Goal: Browse casually

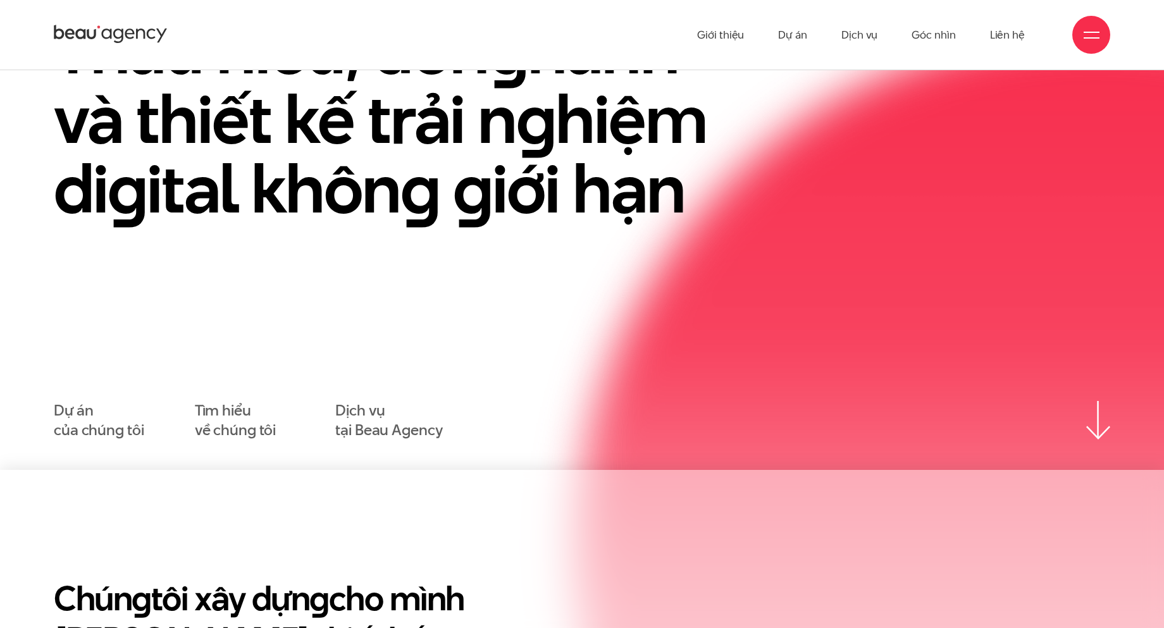
scroll to position [63, 0]
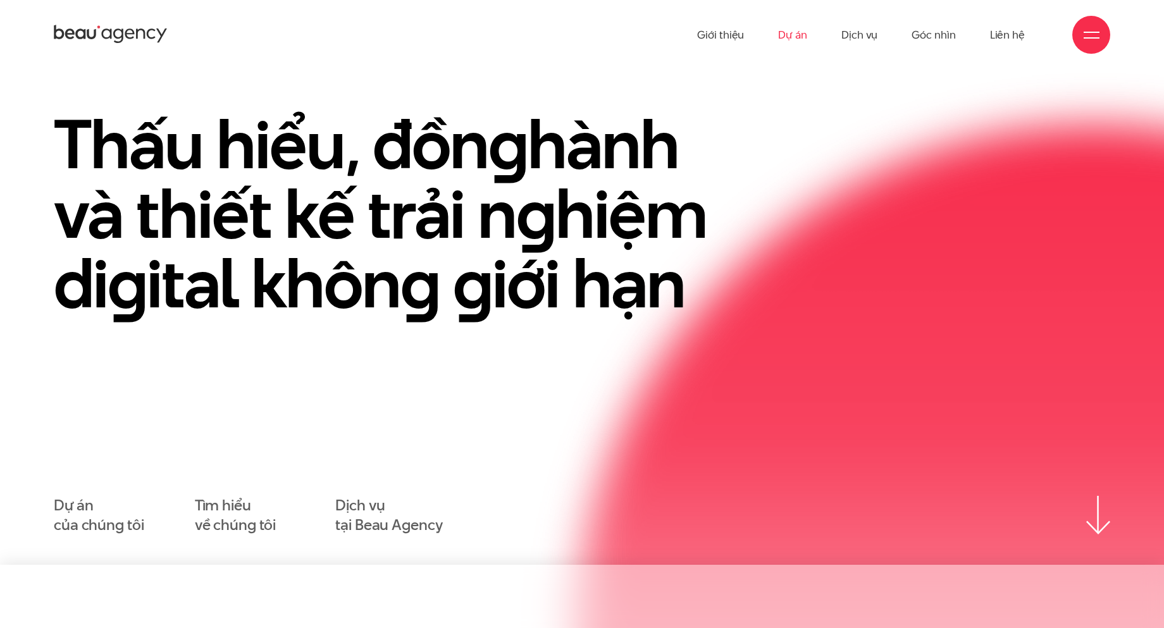
click at [802, 25] on link "Dự án" at bounding box center [792, 35] width 29 height 70
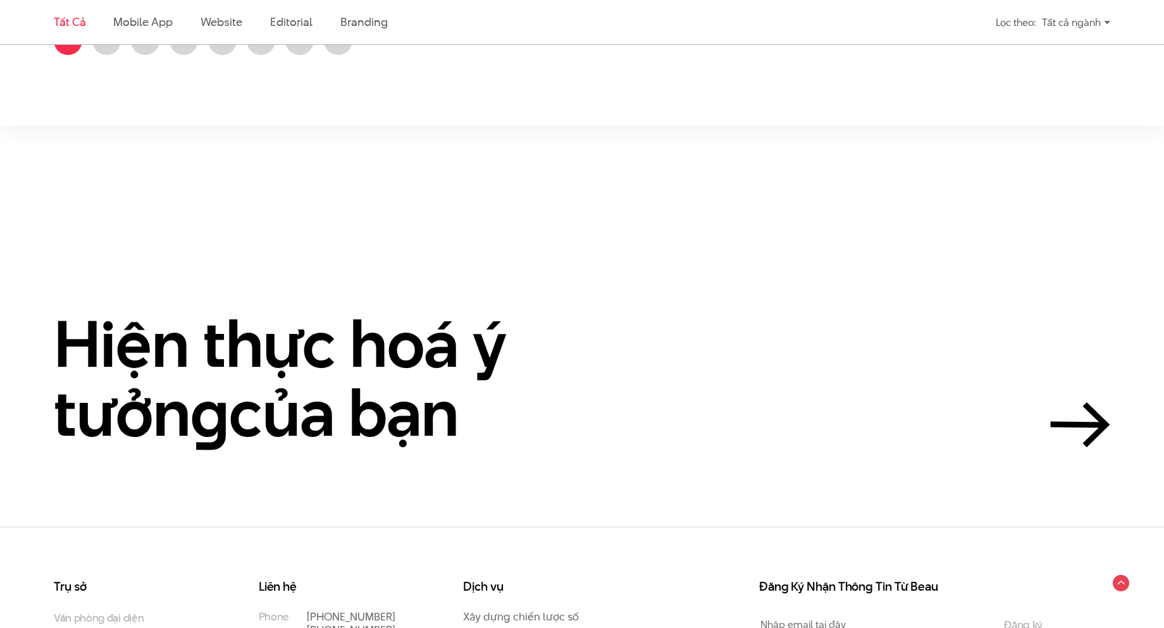
scroll to position [2974, 0]
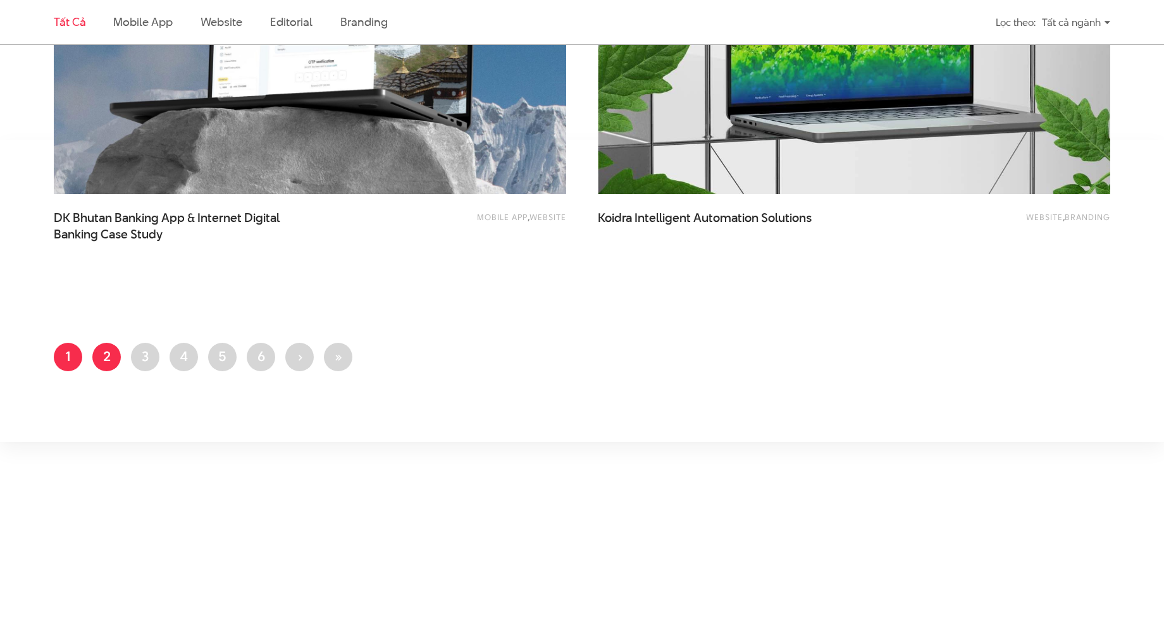
click at [105, 354] on link "Trang 2" at bounding box center [106, 357] width 28 height 28
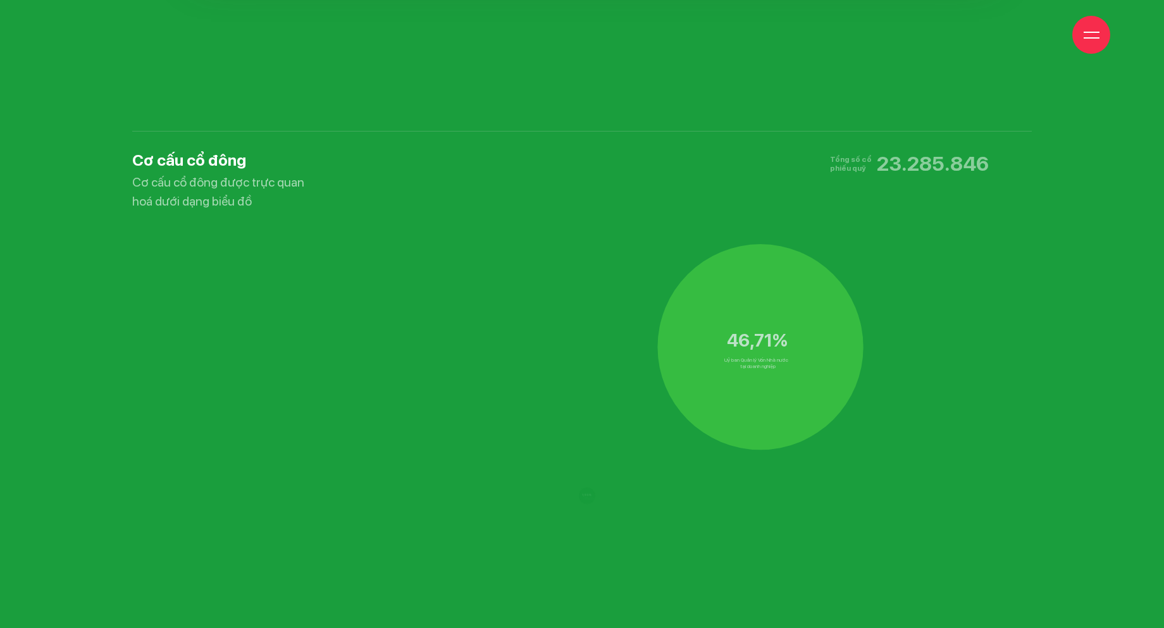
scroll to position [8227, 0]
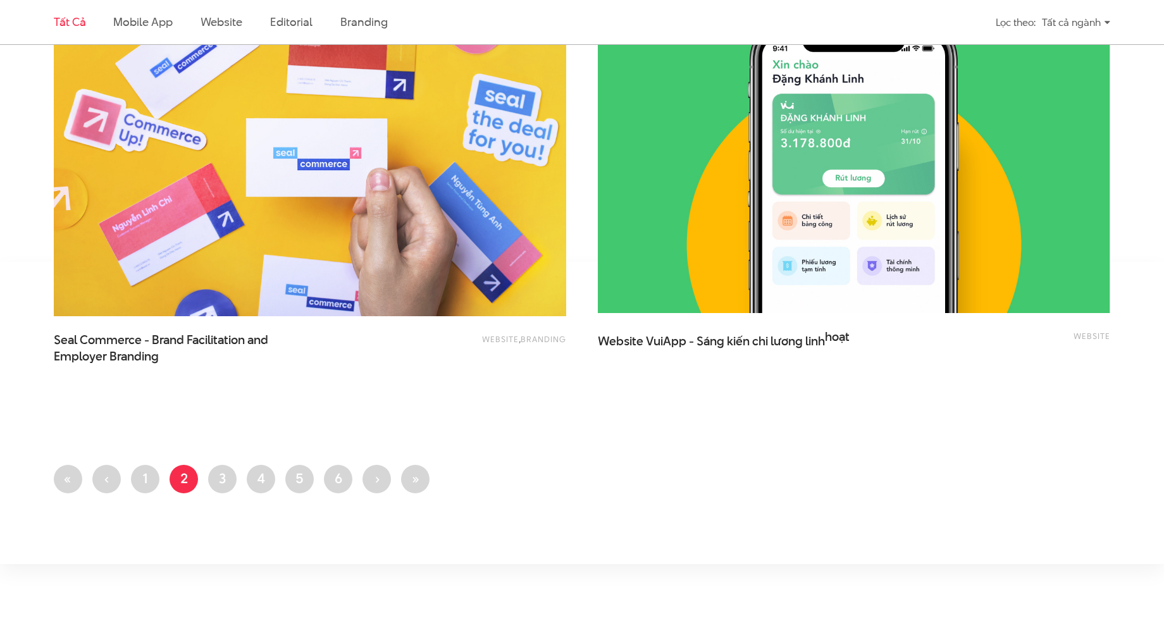
scroll to position [2974, 0]
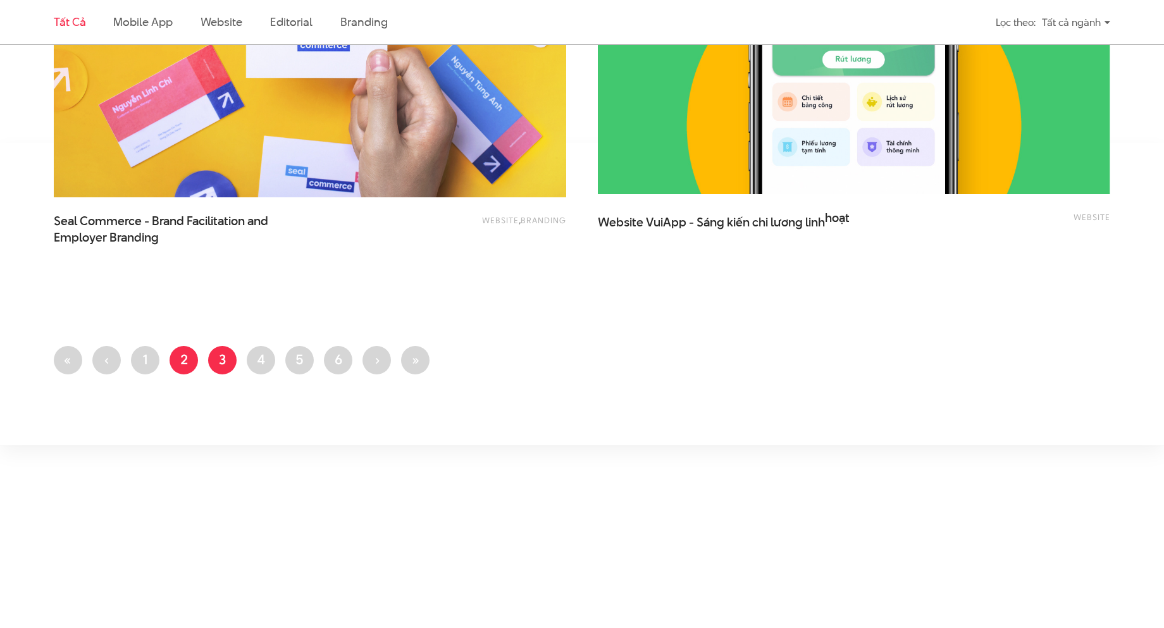
click at [220, 360] on link "Trang 3" at bounding box center [222, 360] width 28 height 28
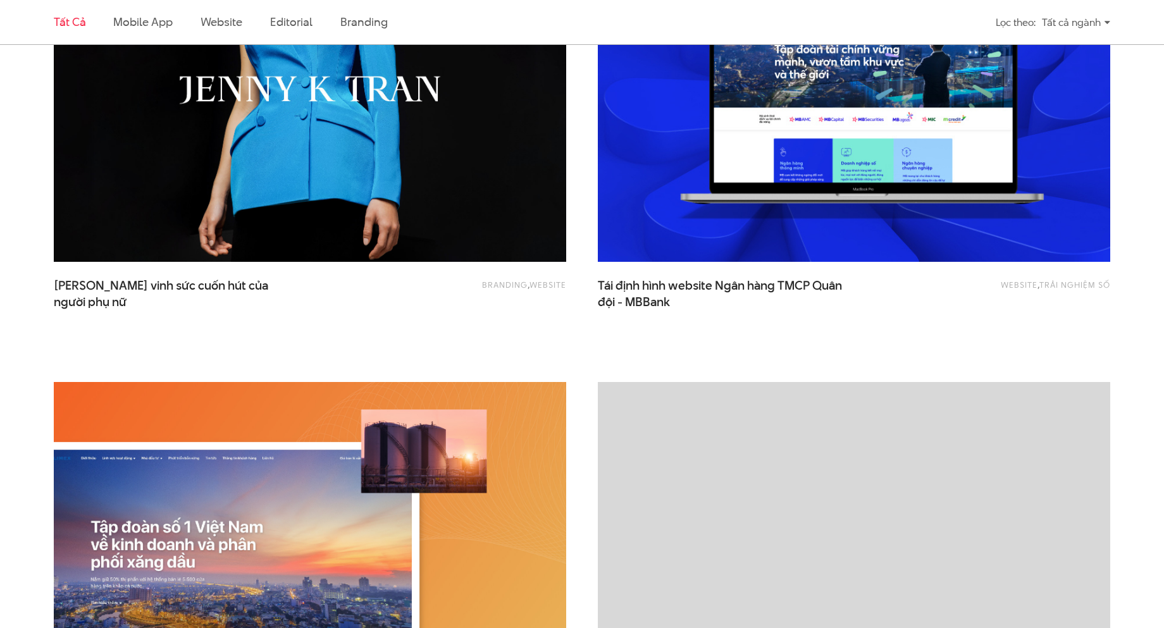
scroll to position [1013, 0]
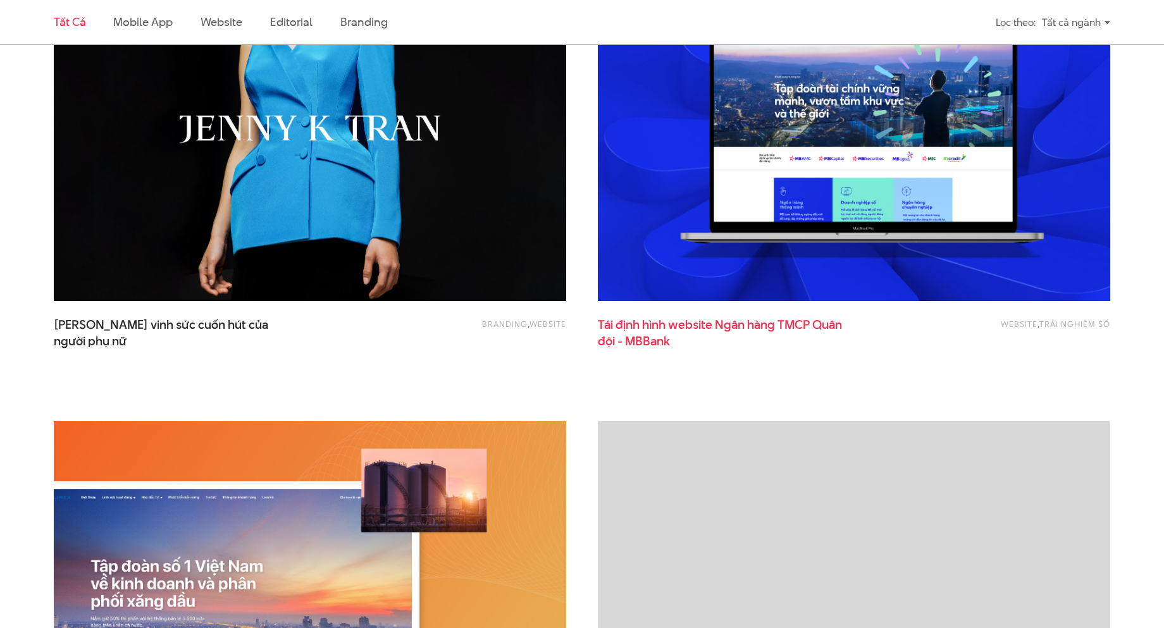
click at [789, 328] on span "Tái định hình website Ngân hàng TMCP Quân đội - MBBank" at bounding box center [724, 333] width 253 height 32
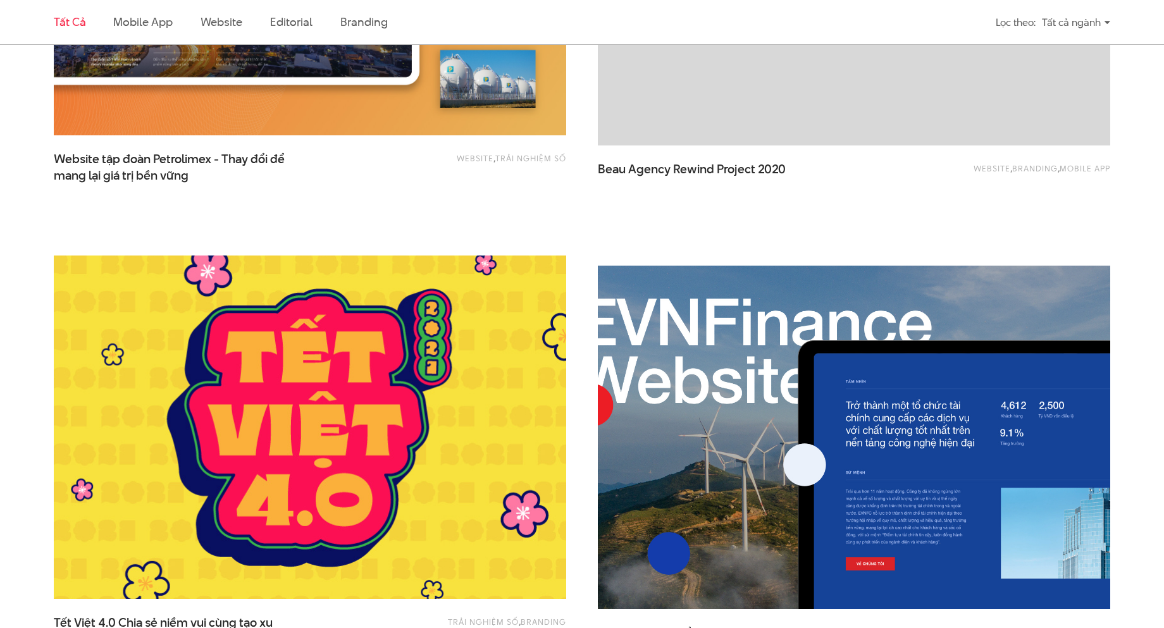
scroll to position [1709, 0]
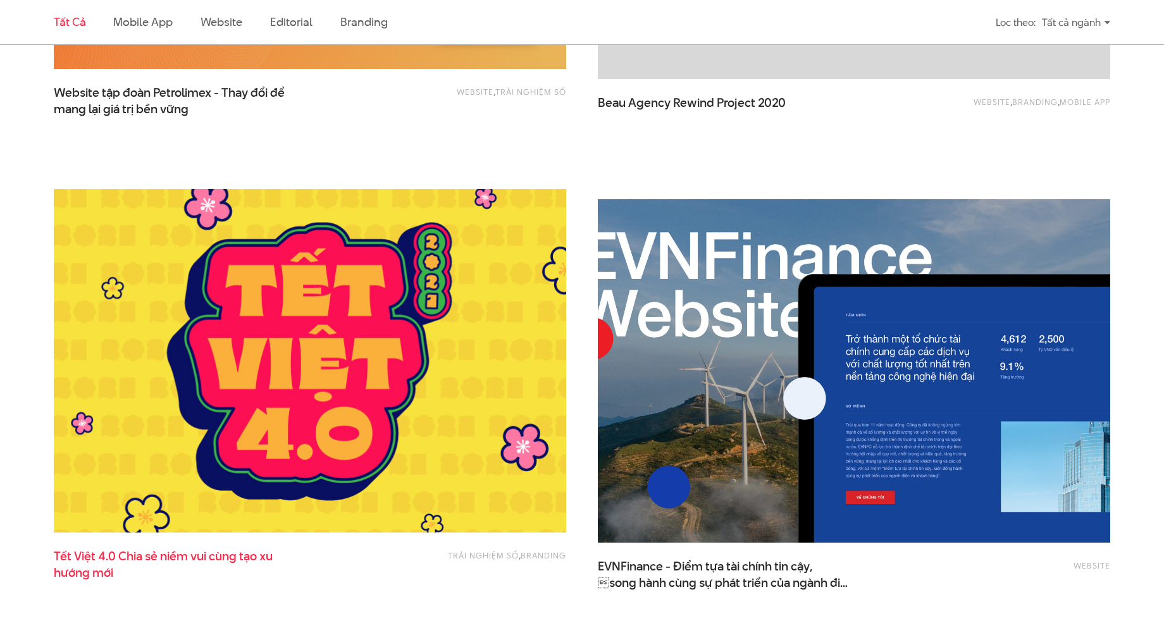
click at [233, 553] on span "Tết Việt 4.0 Chia sẻ niềm vui cùng tạo xu hướng mới" at bounding box center [180, 565] width 253 height 32
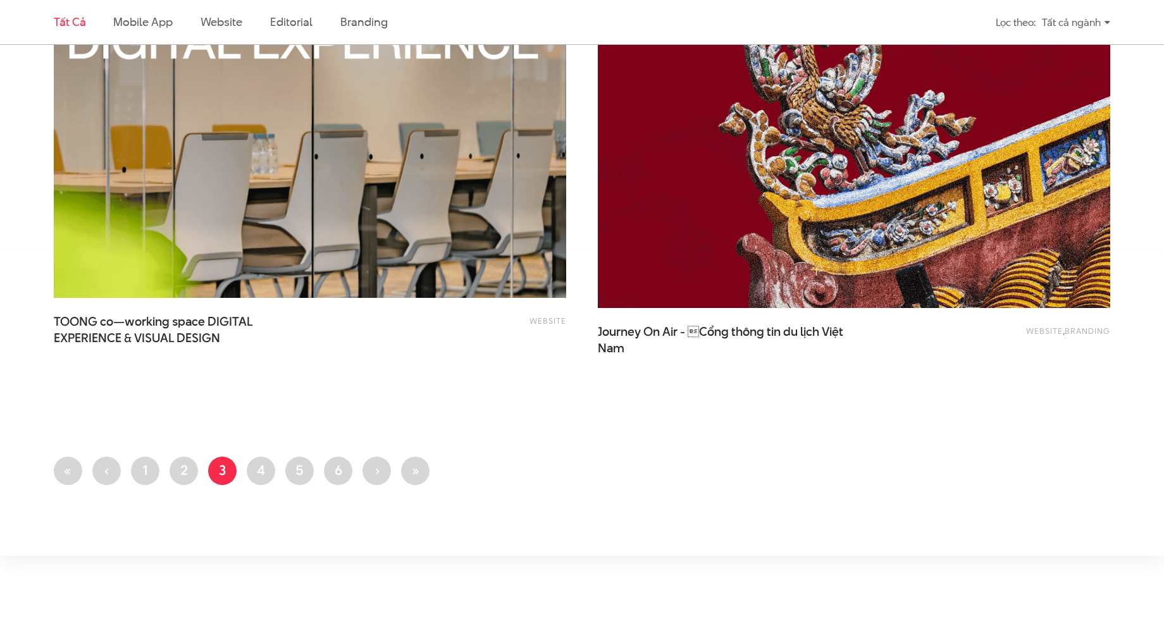
scroll to position [2974, 0]
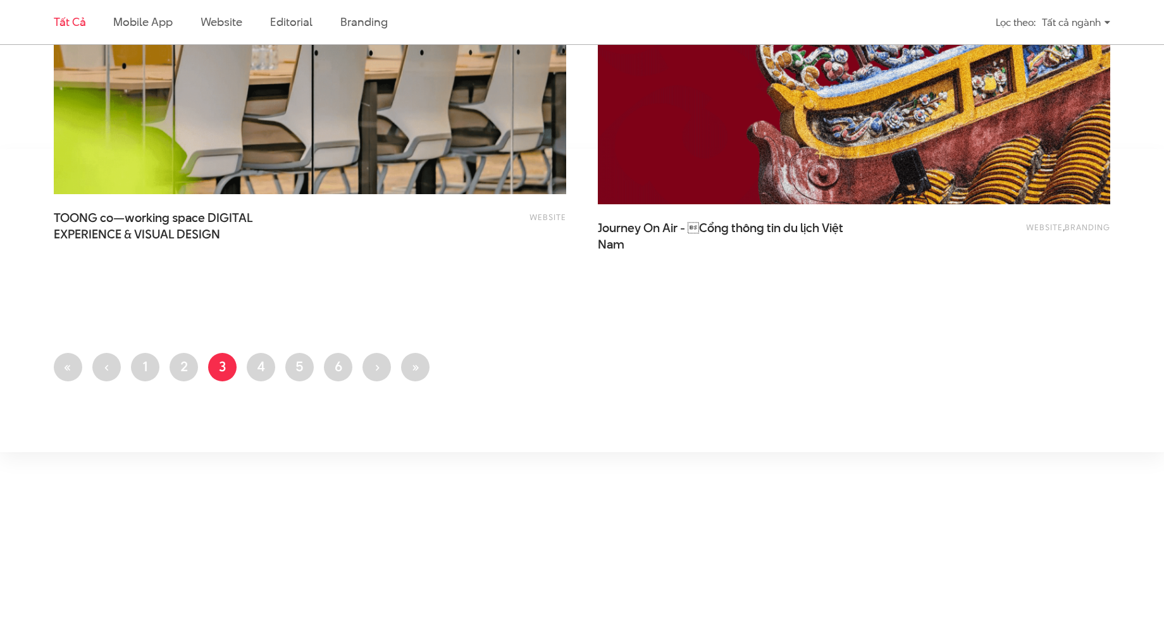
click at [68, 22] on link "Tất cả" at bounding box center [70, 22] width 32 height 16
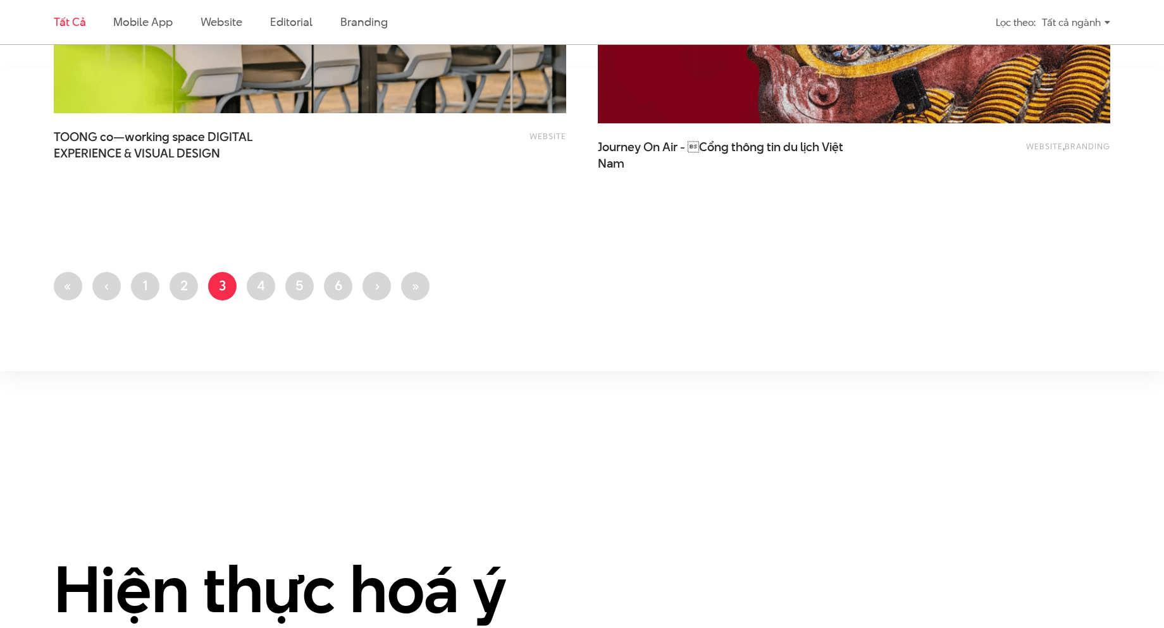
scroll to position [2952, 0]
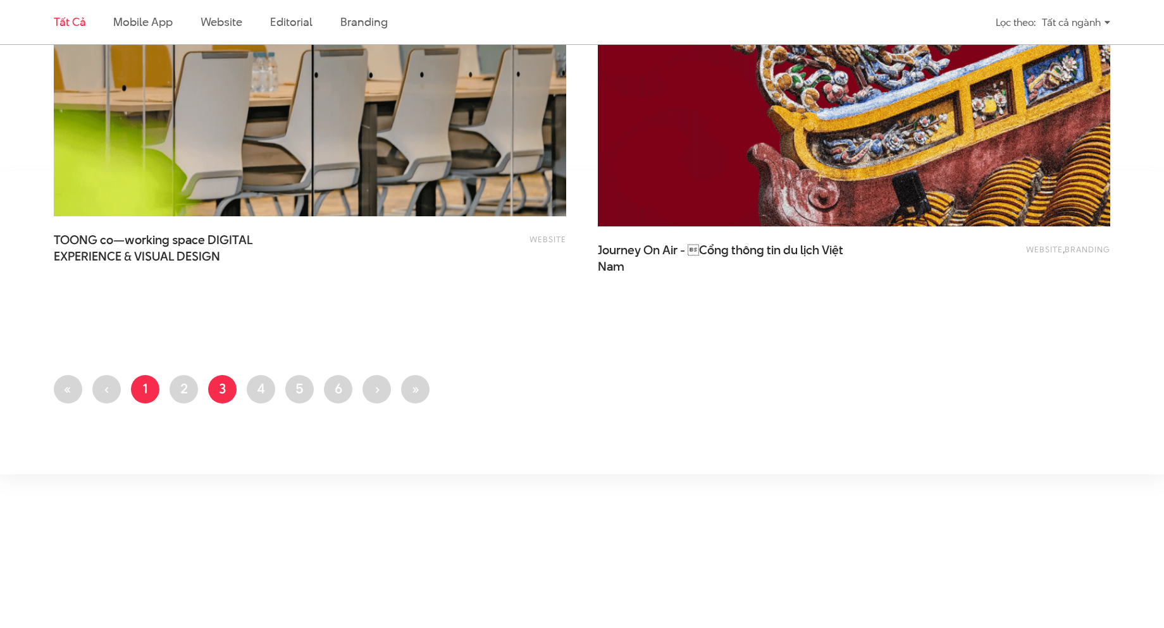
click at [145, 394] on link "Trang 1" at bounding box center [145, 389] width 28 height 28
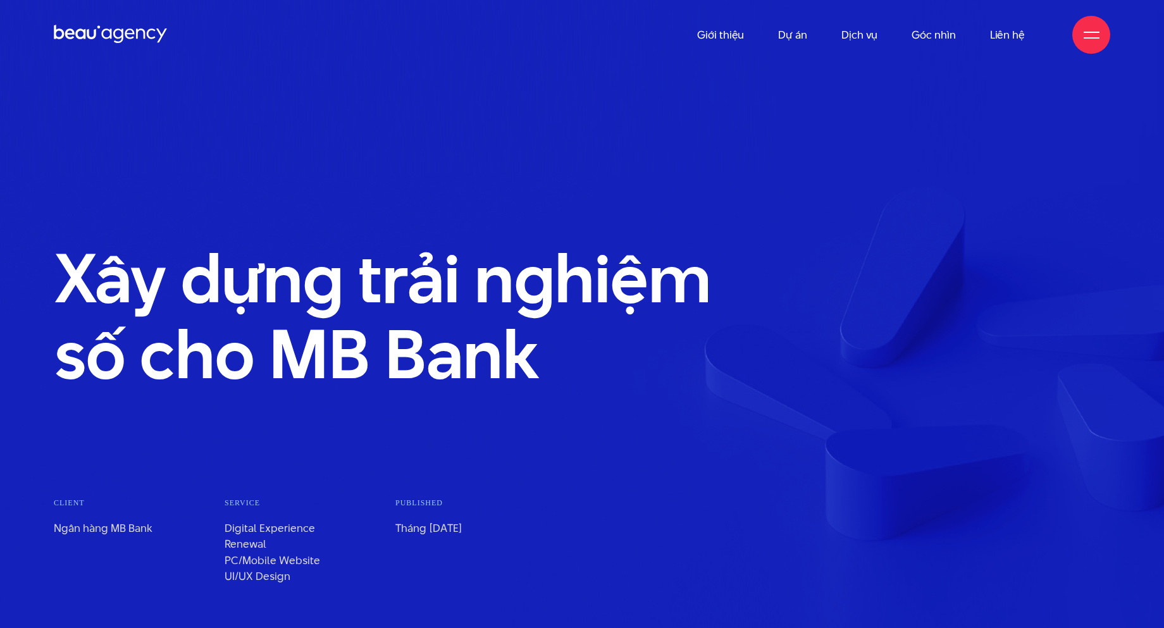
scroll to position [443, 0]
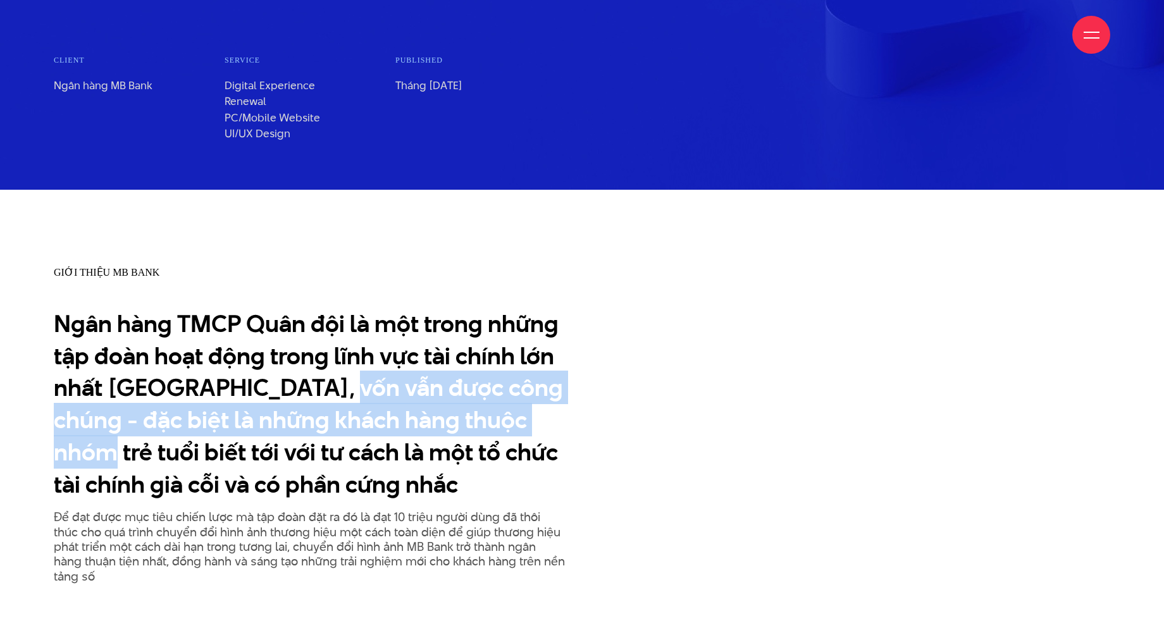
drag, startPoint x: 322, startPoint y: 383, endPoint x: 582, endPoint y: 404, distance: 260.4
click at [577, 405] on div "Giới thiệu MB Bank Ngân hàng TMCP Quân đội là một trong những tập đoàn hoạt độn…" at bounding box center [310, 425] width 544 height 318
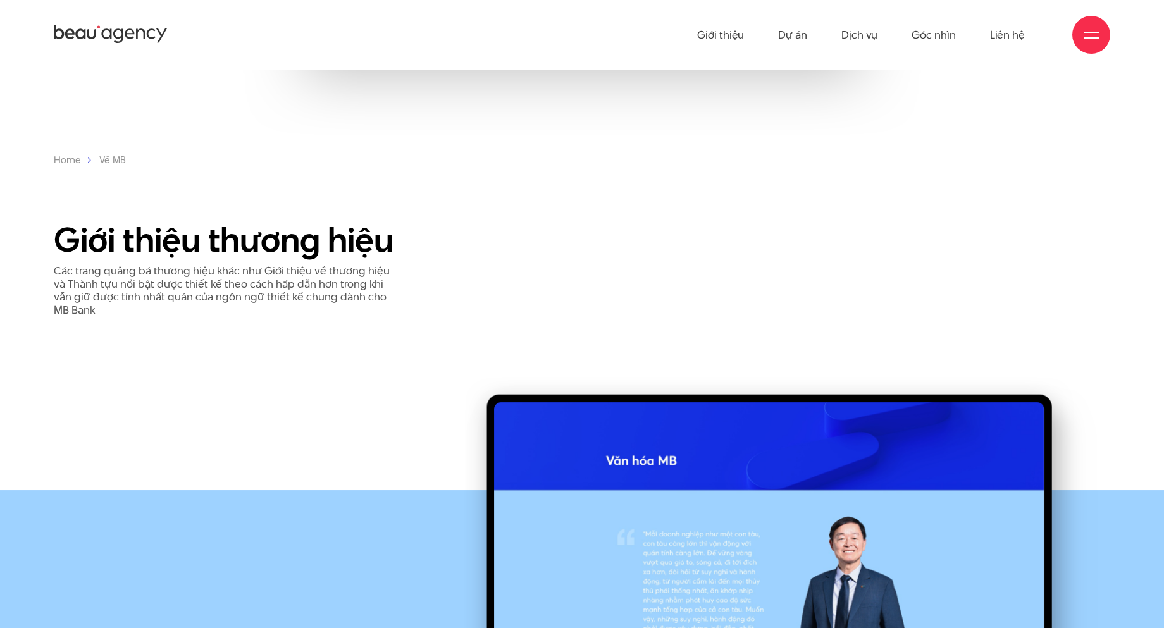
scroll to position [6139, 0]
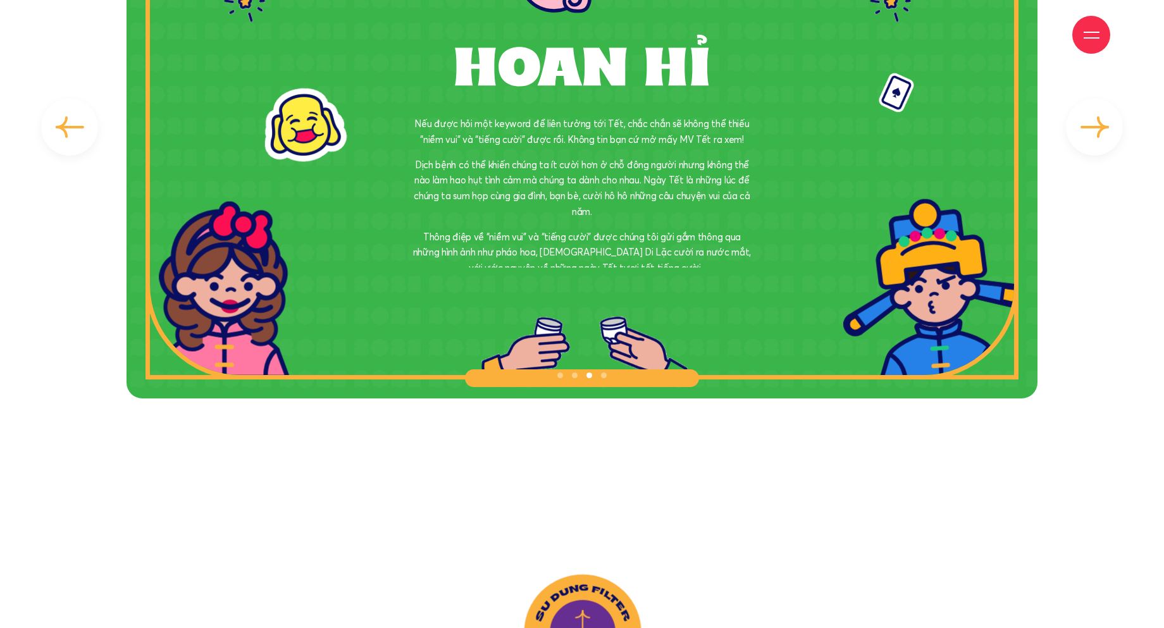
scroll to position [4810, 0]
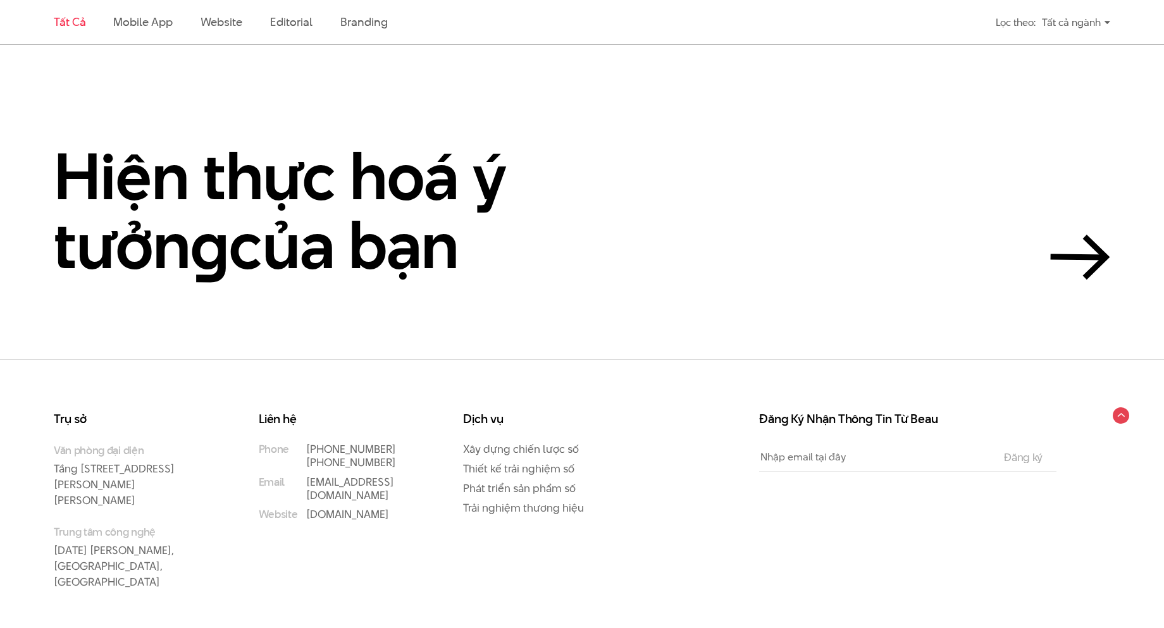
scroll to position [3479, 0]
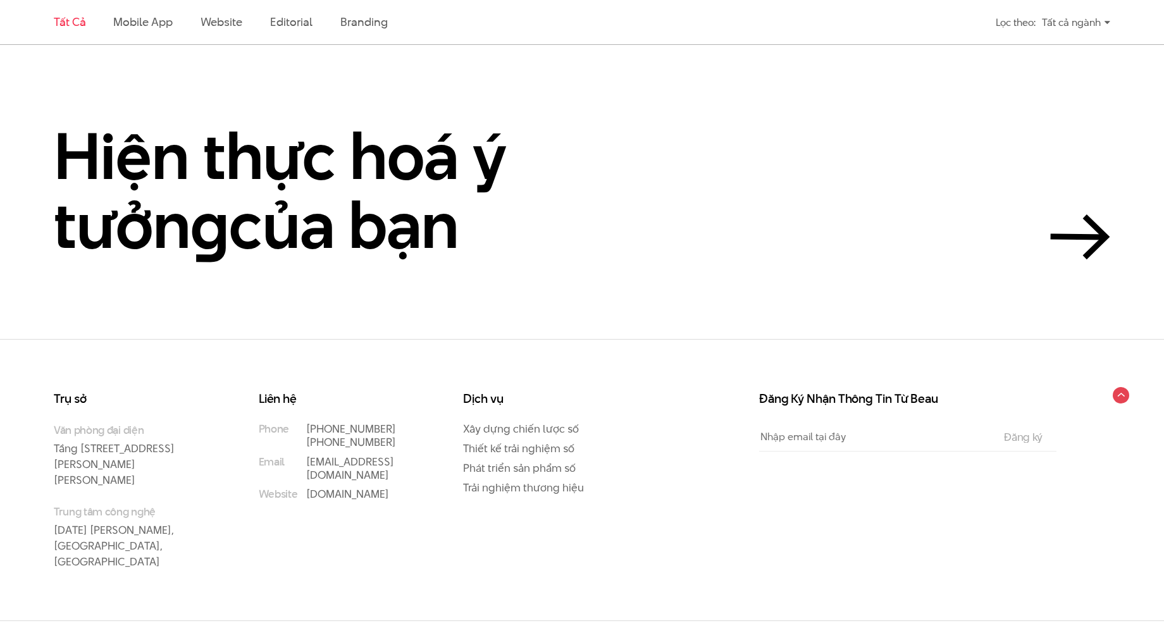
click at [82, 25] on link "Tất cả" at bounding box center [70, 22] width 32 height 16
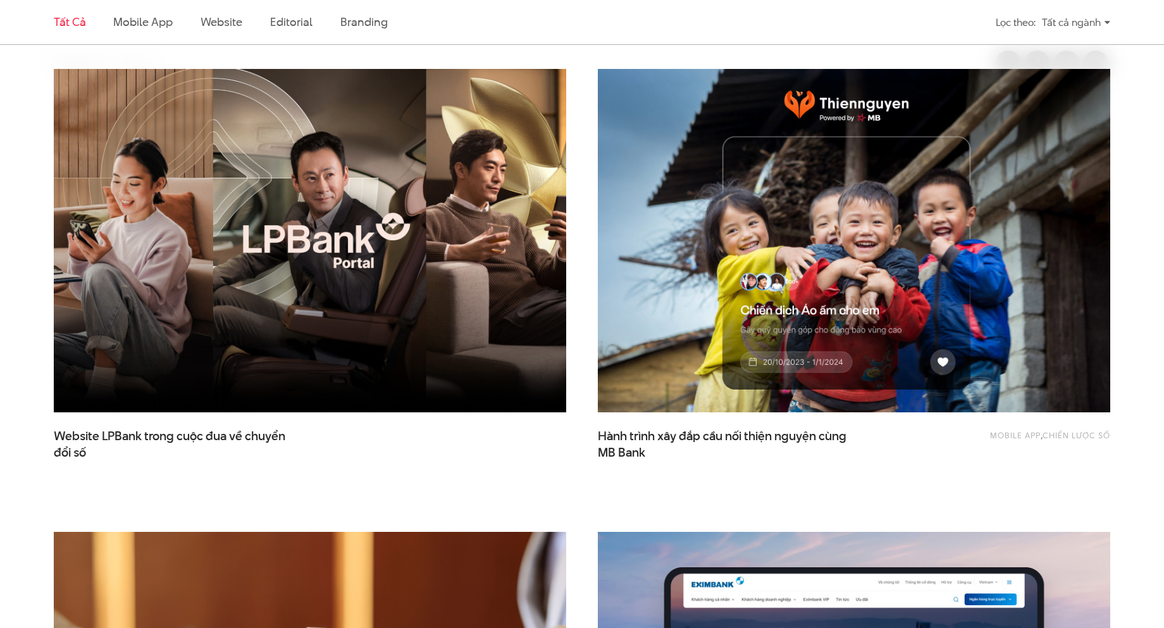
scroll to position [421, 0]
